Goal: Information Seeking & Learning: Learn about a topic

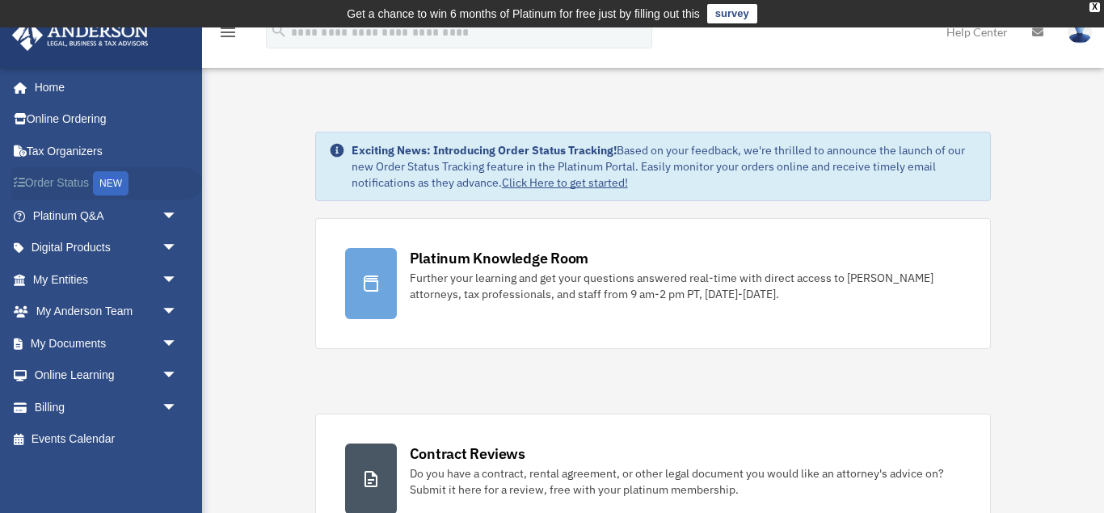
click at [55, 184] on link "Order Status NEW" at bounding box center [106, 183] width 191 height 33
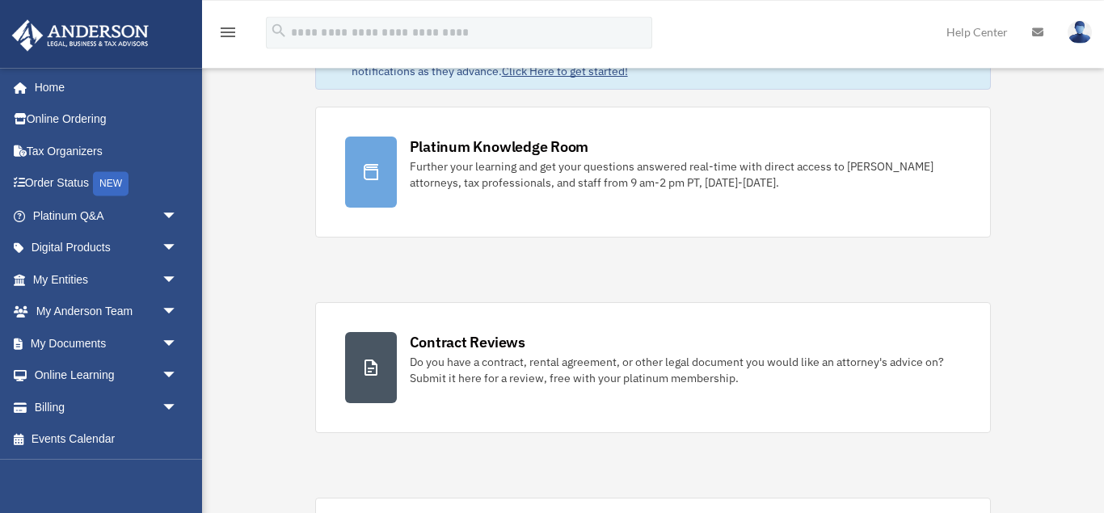
scroll to position [112, 0]
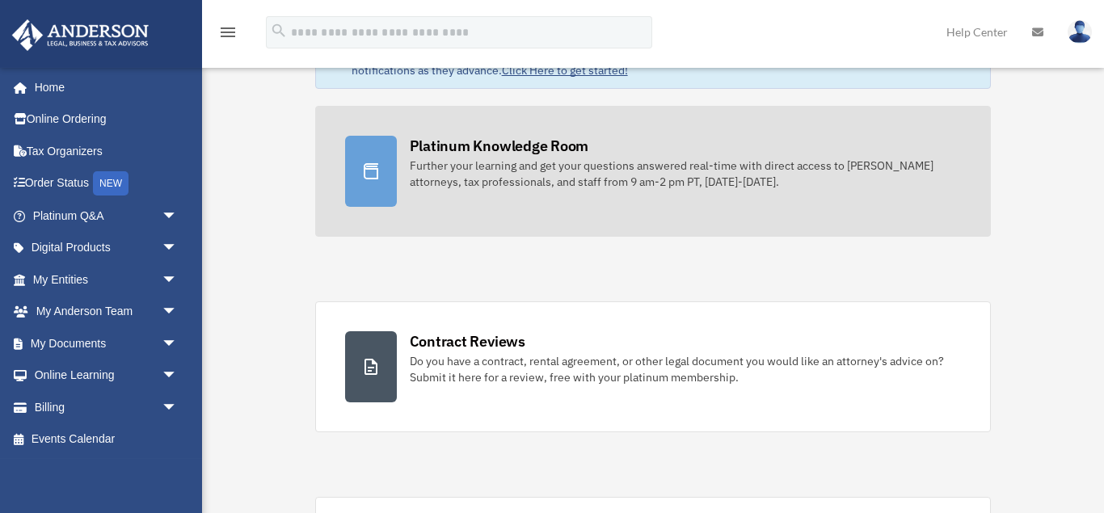
click at [384, 164] on div at bounding box center [371, 171] width 52 height 71
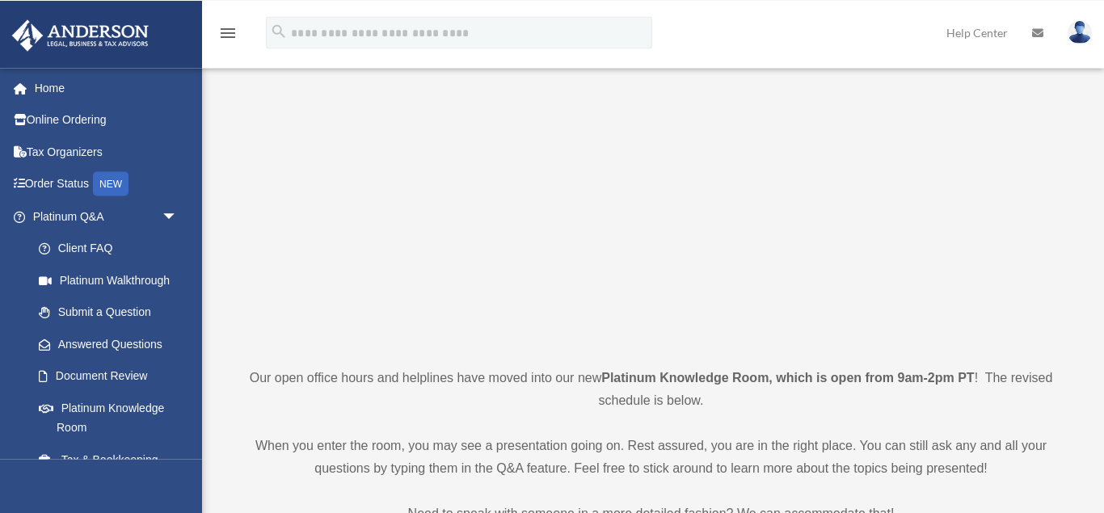
scroll to position [123, 0]
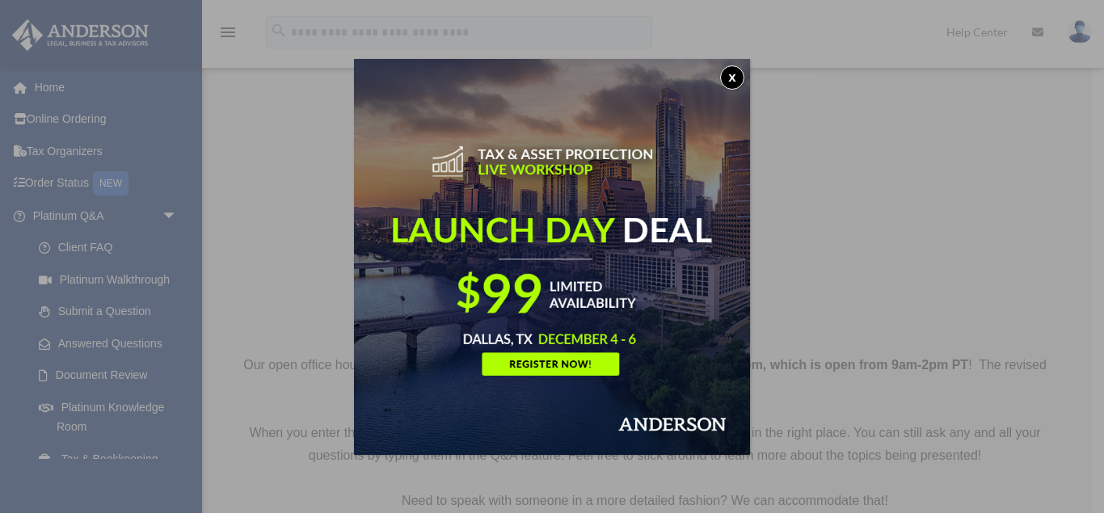
click at [732, 77] on button "x" at bounding box center [732, 77] width 24 height 24
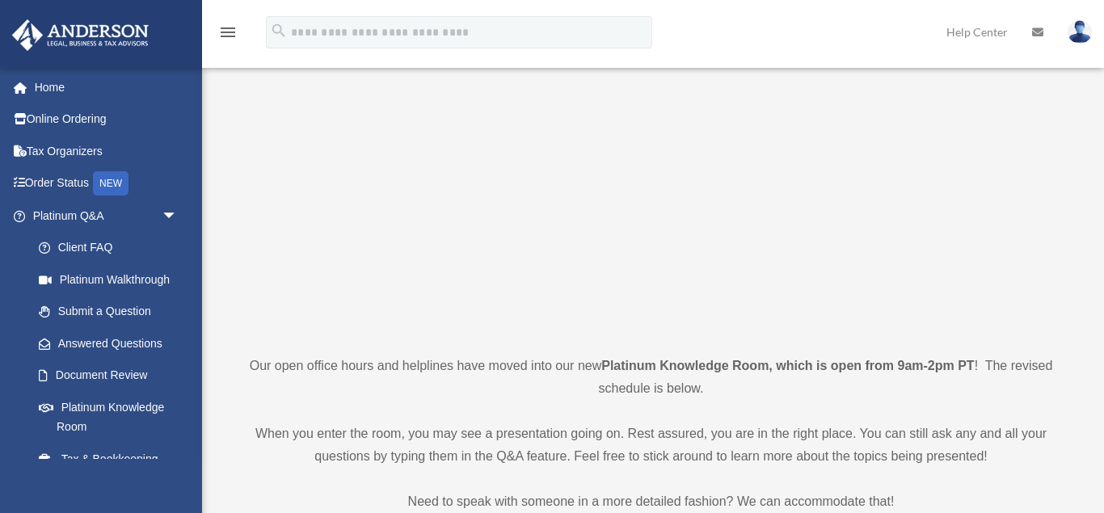
scroll to position [0, 0]
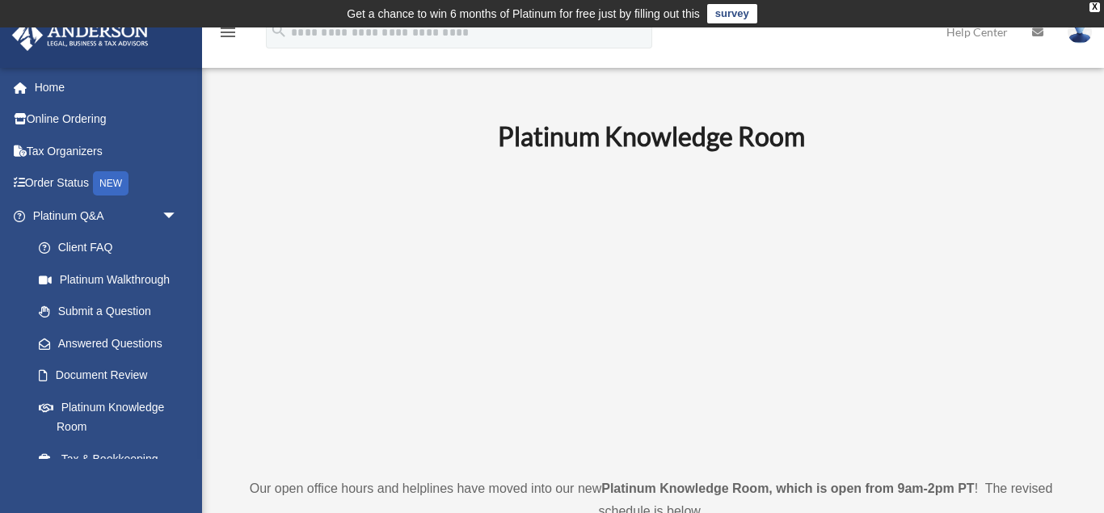
click at [238, 243] on p at bounding box center [650, 315] width 841 height 280
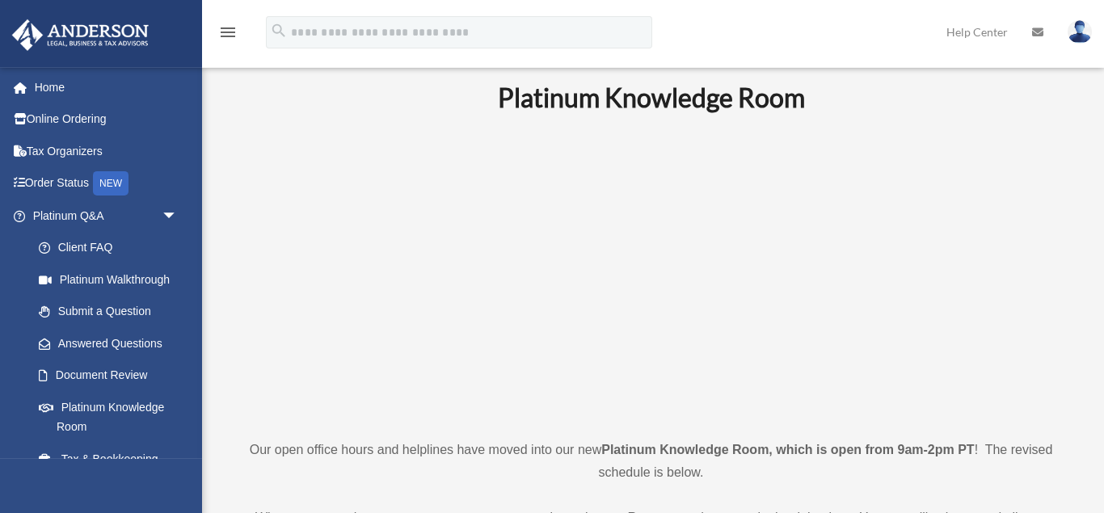
scroll to position [38, 0]
click at [1078, 32] on img at bounding box center [1079, 31] width 24 height 23
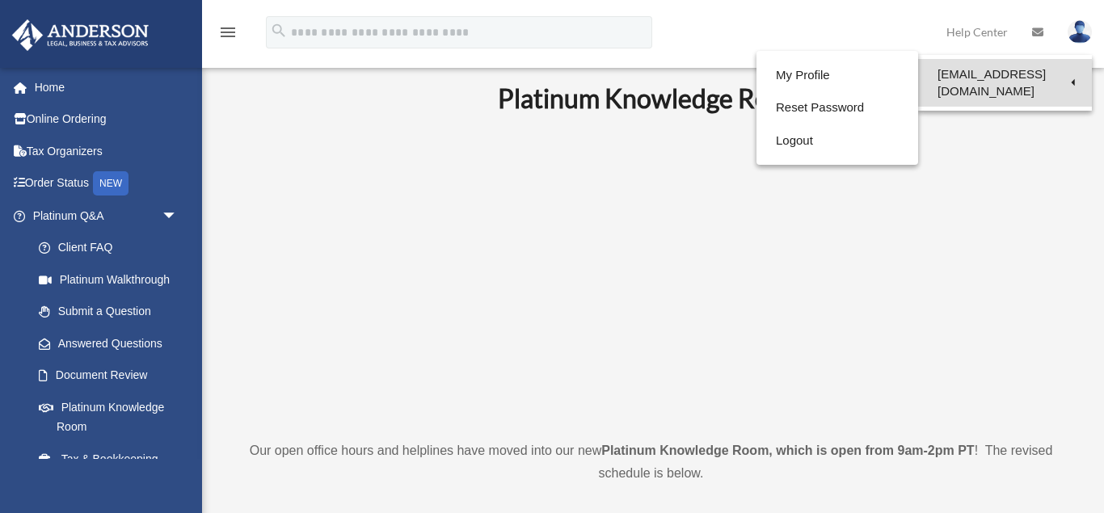
click at [993, 70] on link "[EMAIL_ADDRESS][DOMAIN_NAME]" at bounding box center [1005, 83] width 174 height 48
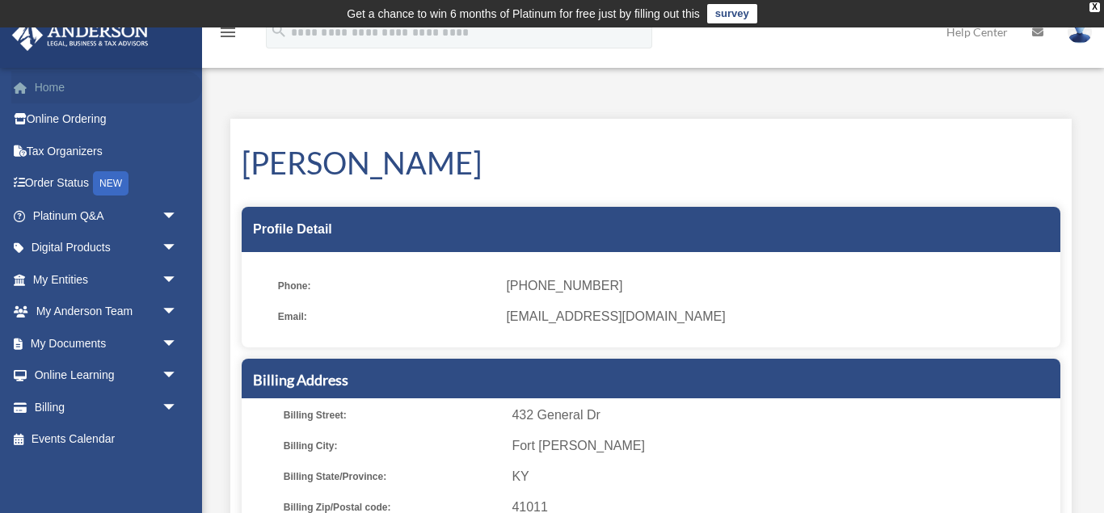
click at [53, 86] on link "Home" at bounding box center [106, 87] width 191 height 32
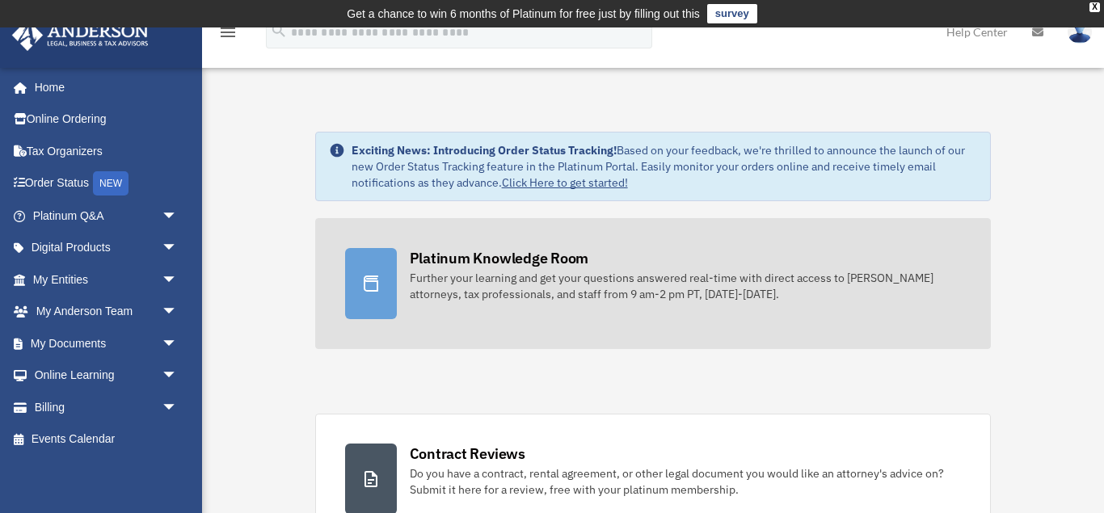
click at [469, 294] on div "Further your learning and get your questions answered real-time with direct acc…" at bounding box center [686, 286] width 552 height 32
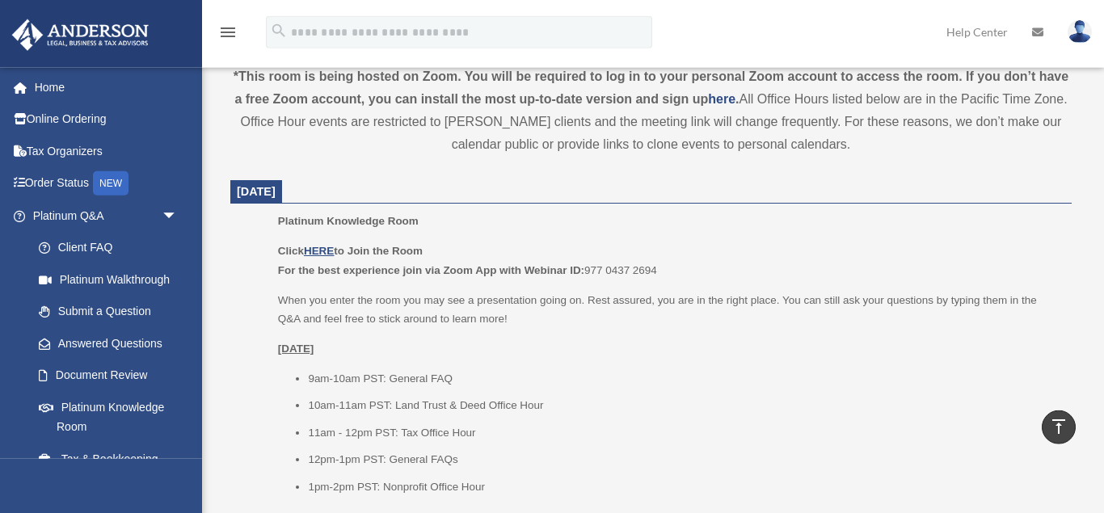
scroll to position [594, 0]
drag, startPoint x: 315, startPoint y: 259, endPoint x: 322, endPoint y: 250, distance: 11.5
click at [322, 250] on p "Click HERE to Join the Room For the best experience join via Zoom App with Webi…" at bounding box center [669, 260] width 782 height 38
click at [322, 250] on u "HERE" at bounding box center [319, 250] width 30 height 12
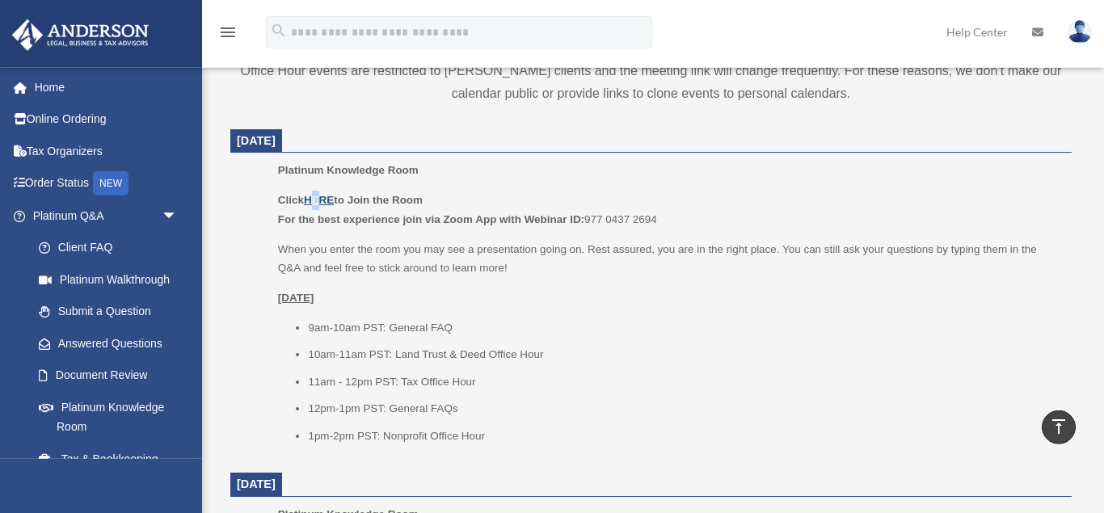
scroll to position [645, 0]
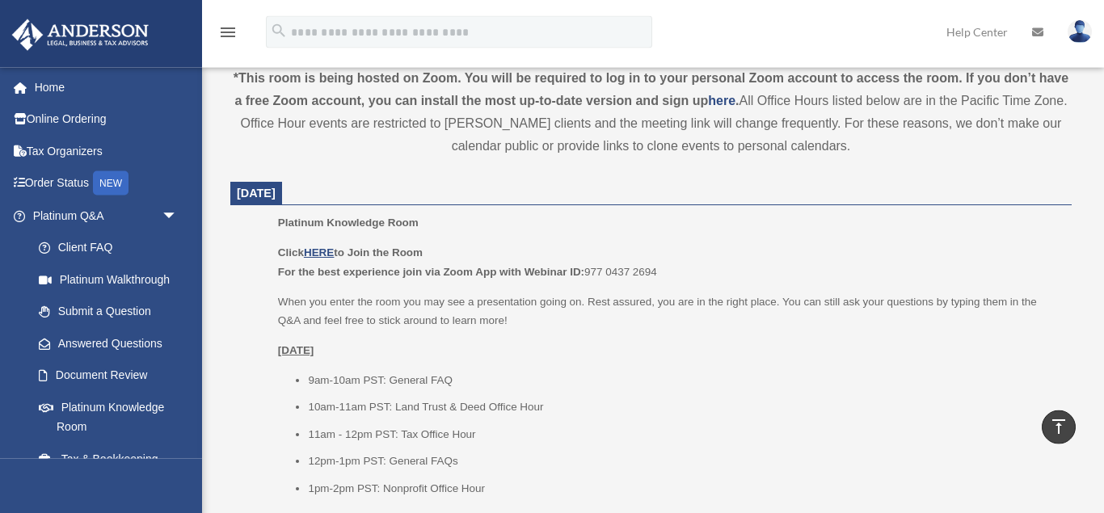
scroll to position [591, 0]
click at [329, 254] on u "HERE" at bounding box center [319, 253] width 30 height 12
